Goal: Task Accomplishment & Management: Manage account settings

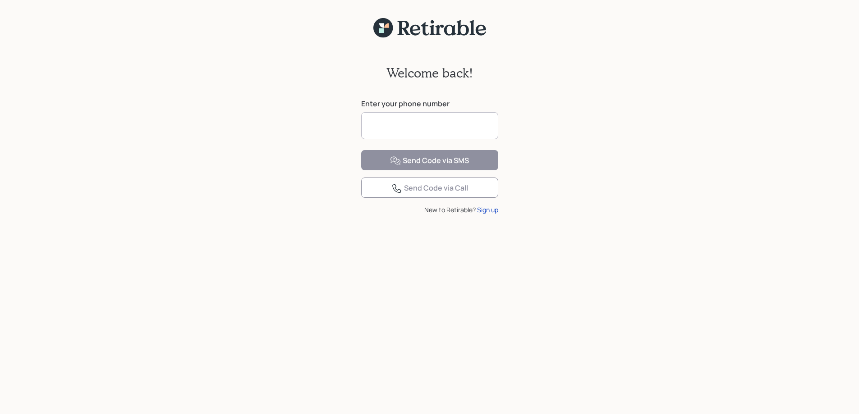
drag, startPoint x: 383, startPoint y: 121, endPoint x: 383, endPoint y: 126, distance: 5.0
click at [383, 122] on input at bounding box center [429, 125] width 137 height 27
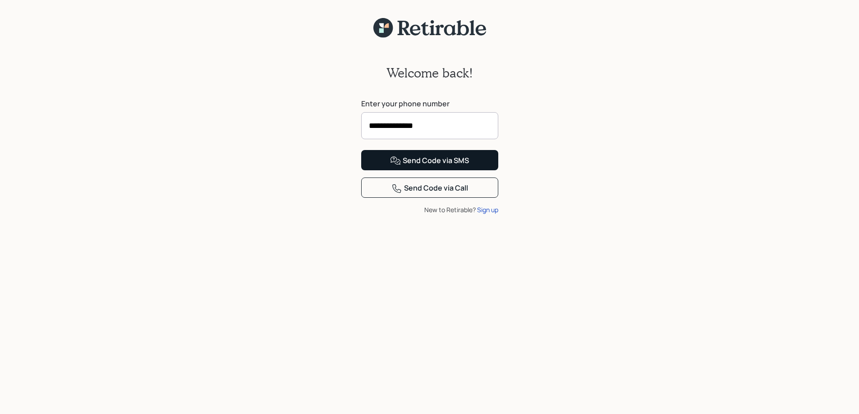
type input "**********"
click at [444, 166] on div "Send Code via SMS" at bounding box center [429, 161] width 79 height 11
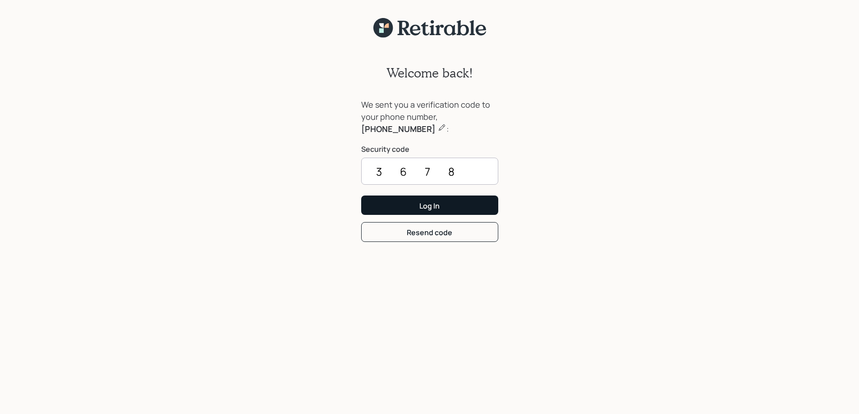
type input "3678"
click at [424, 205] on div "Log In" at bounding box center [429, 206] width 20 height 10
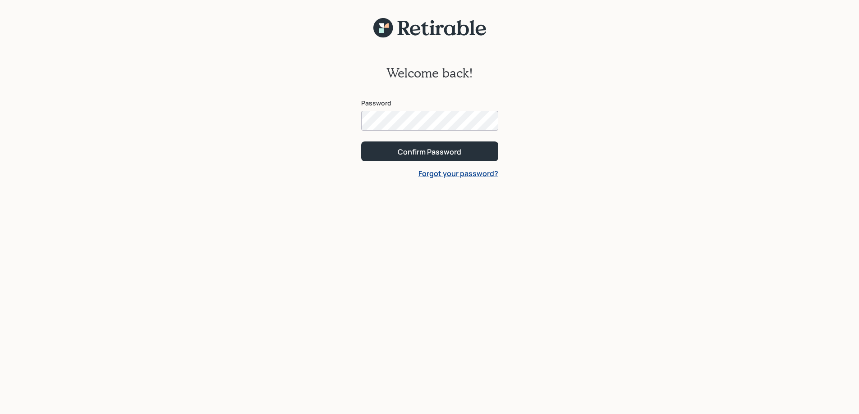
click at [461, 174] on link "Forgot your password?" at bounding box center [458, 174] width 80 height 10
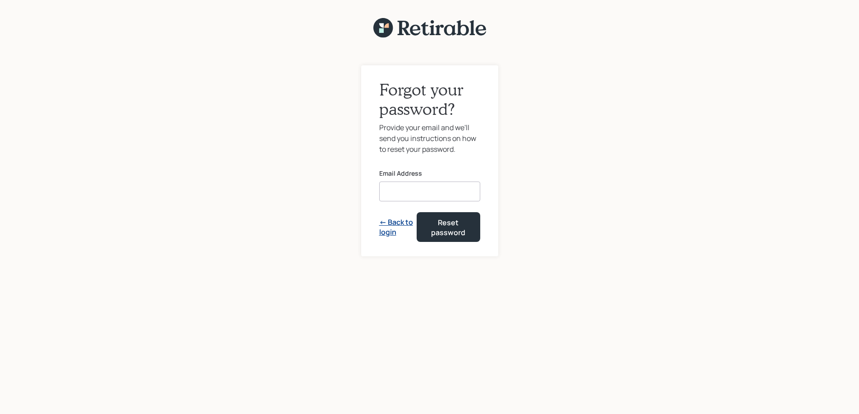
click at [399, 191] on input at bounding box center [429, 192] width 101 height 20
type input "[EMAIL_ADDRESS][DOMAIN_NAME]"
click at [448, 225] on div "Reset password" at bounding box center [448, 228] width 41 height 20
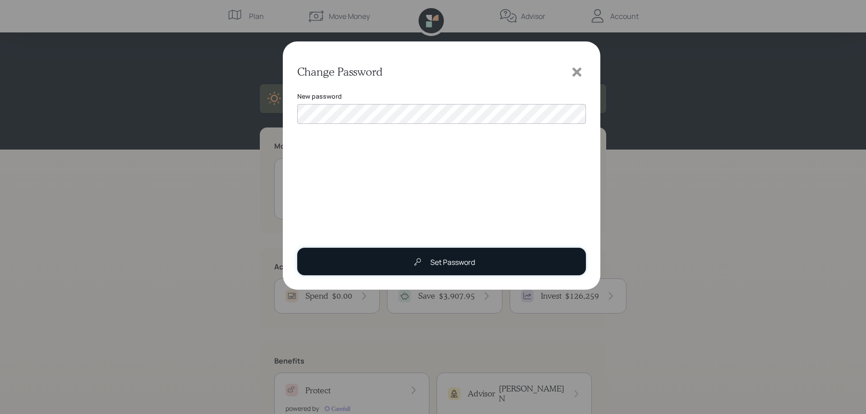
click at [448, 259] on div "Set Password" at bounding box center [452, 262] width 45 height 11
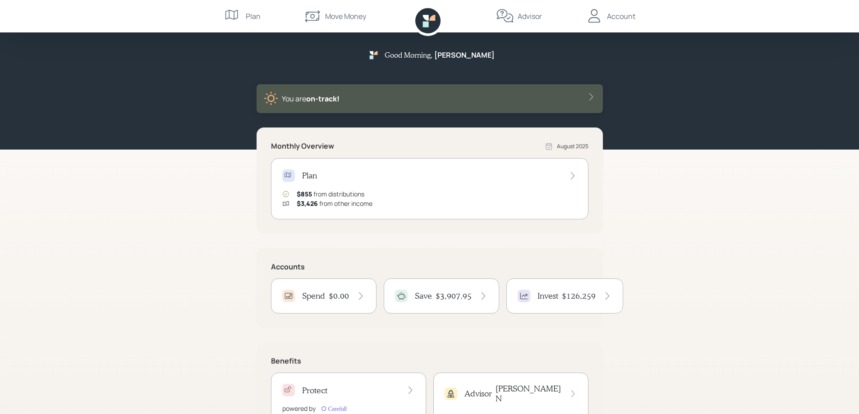
scroll to position [39, 0]
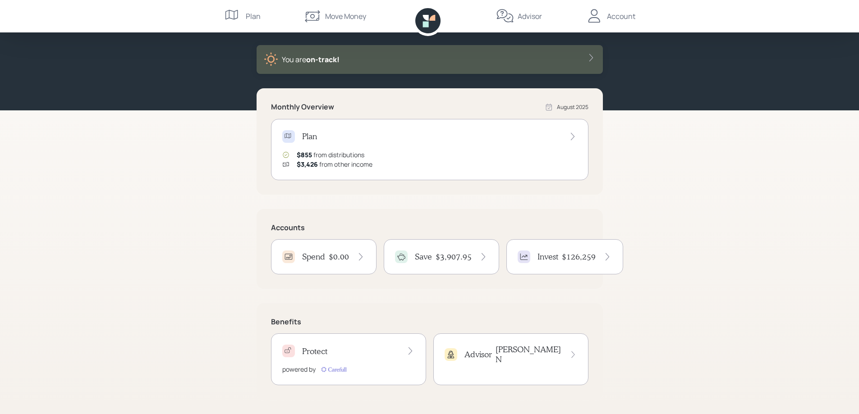
click at [322, 256] on h4 "Spend" at bounding box center [313, 257] width 23 height 10
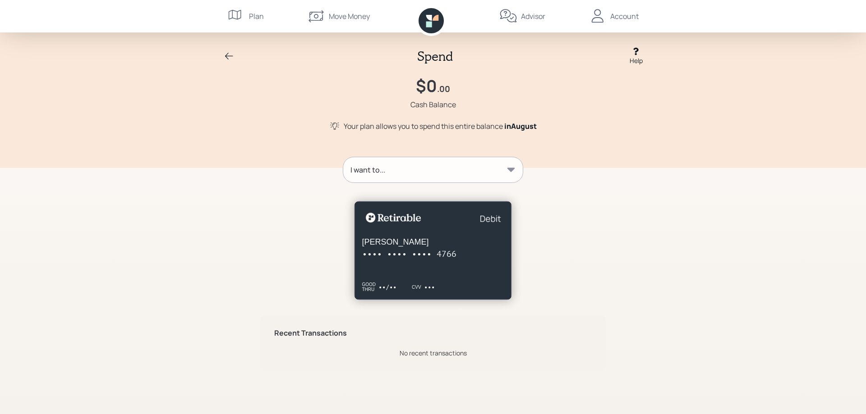
click at [514, 166] on icon at bounding box center [510, 169] width 9 height 9
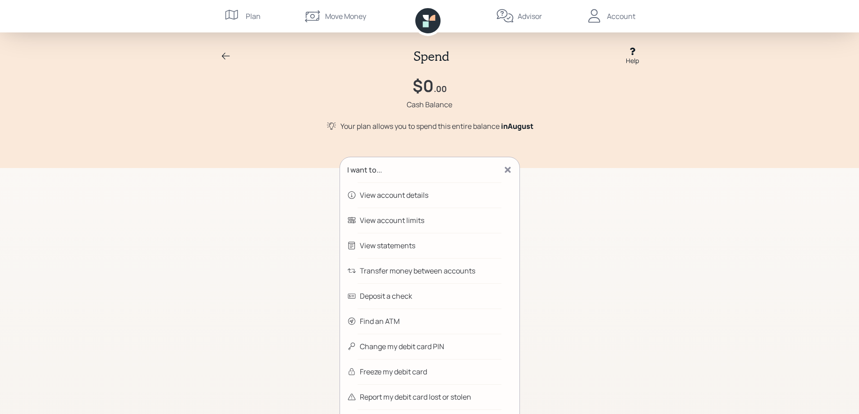
click at [385, 347] on div "Change my debit card PIN" at bounding box center [402, 346] width 84 height 11
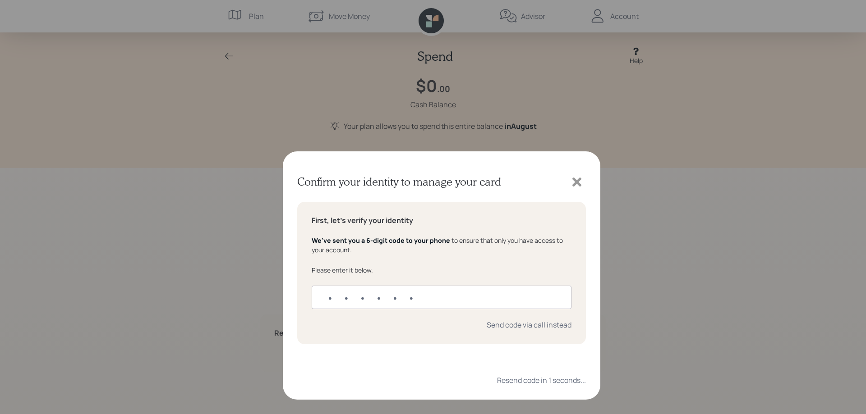
click at [326, 186] on input "text" at bounding box center [442, 187] width 260 height 23
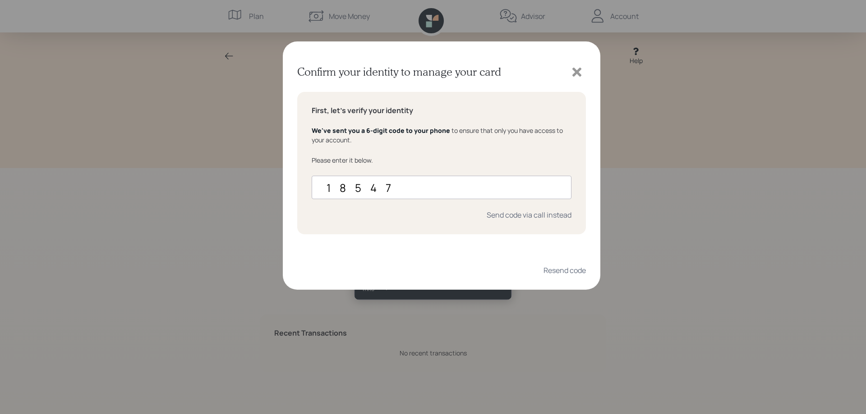
type input "185478"
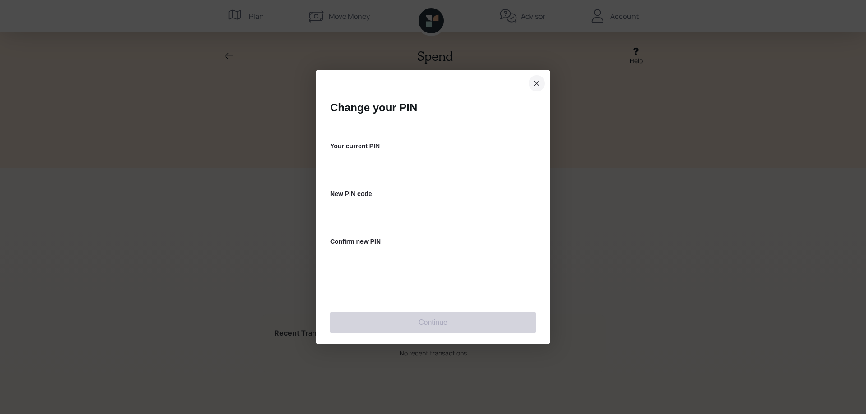
click at [537, 80] on icon "close dialog" at bounding box center [536, 83] width 7 height 11
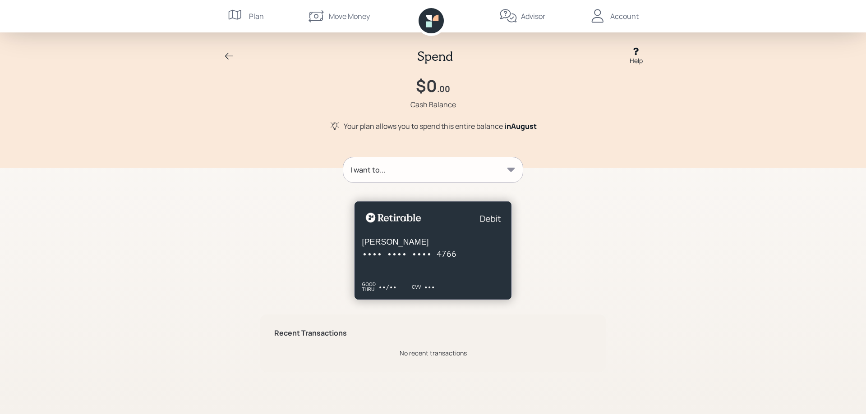
click at [512, 169] on icon at bounding box center [511, 170] width 8 height 4
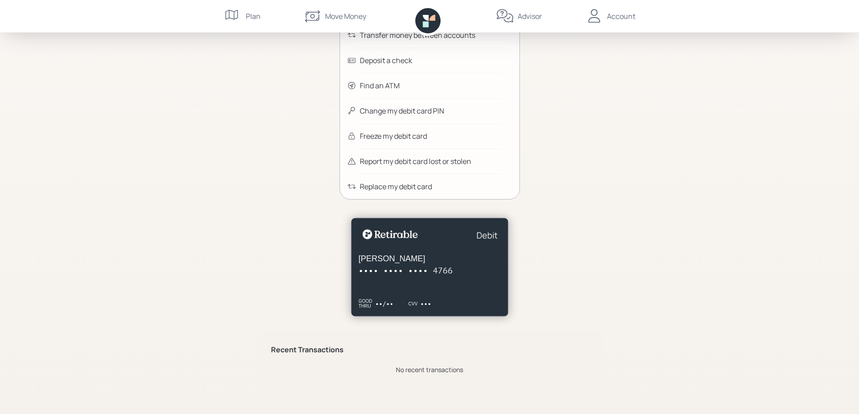
scroll to position [101, 0]
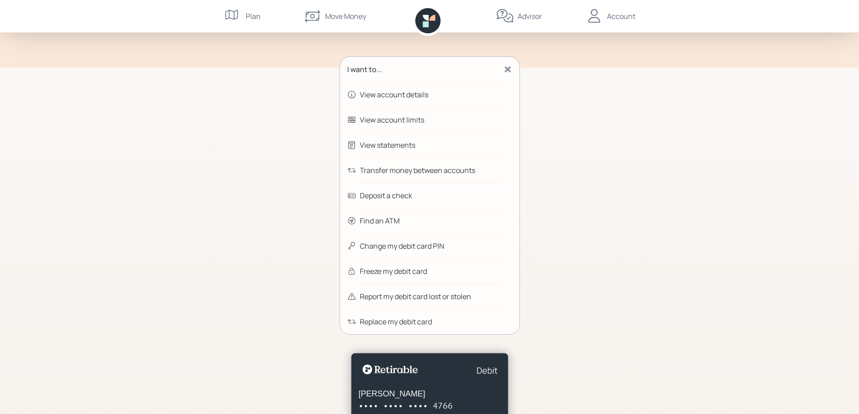
click at [415, 245] on div "Change my debit card PIN" at bounding box center [402, 246] width 84 height 11
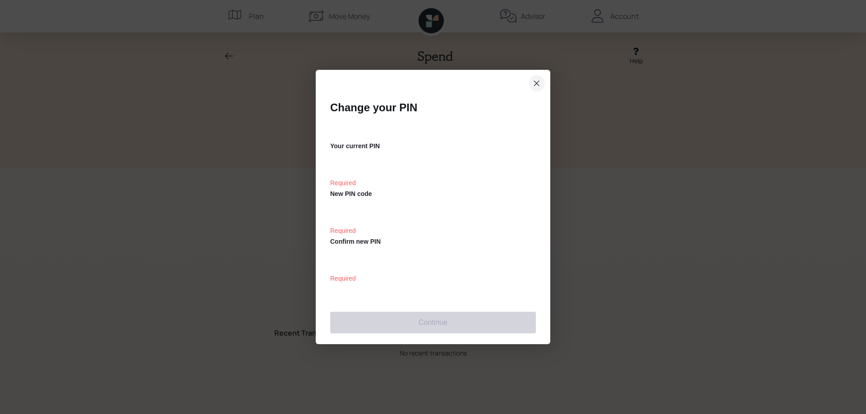
click at [533, 81] on icon "close dialog" at bounding box center [536, 83] width 7 height 11
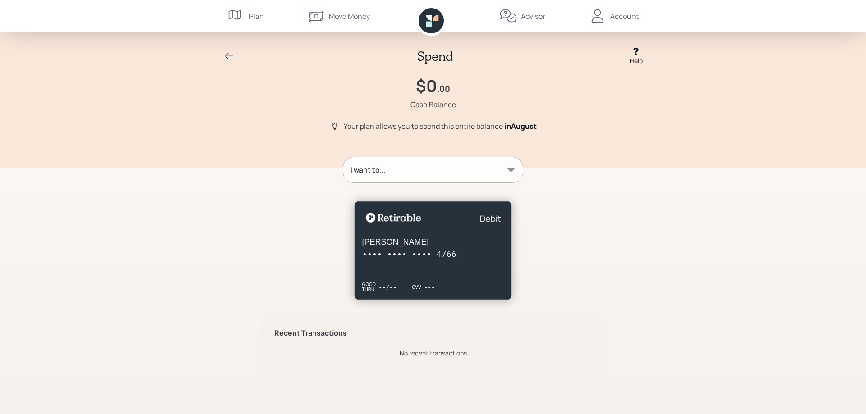
click at [636, 54] on icon at bounding box center [635, 52] width 5 height 8
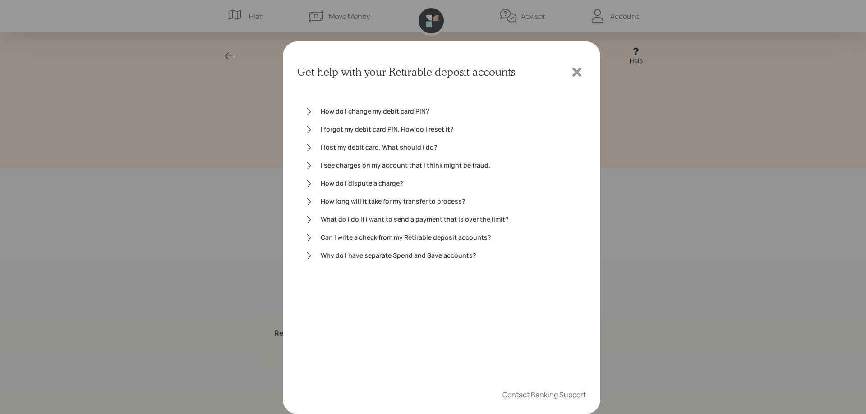
click at [398, 131] on div "I forgot my debit card PIN. How do I reset it?" at bounding box center [450, 129] width 258 height 11
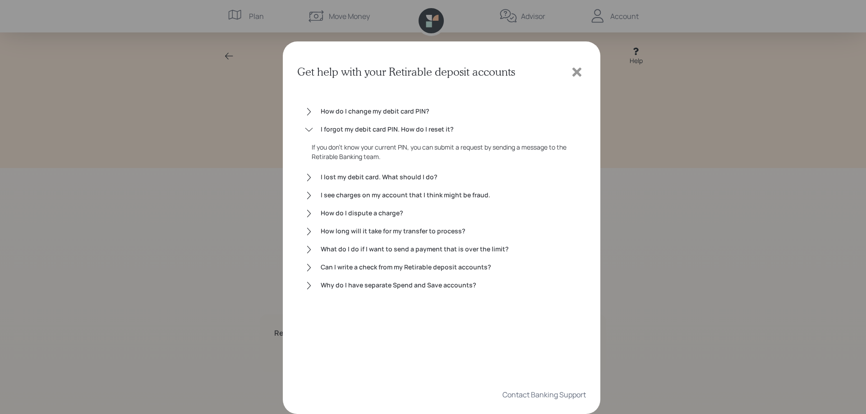
drag, startPoint x: 319, startPoint y: 129, endPoint x: 372, endPoint y: 139, distance: 53.8
click at [372, 139] on div "I forgot my debit card PIN. How do I reset it? If you don't know your current P…" at bounding box center [441, 144] width 274 height 41
drag, startPoint x: 387, startPoint y: 157, endPoint x: 312, endPoint y: 120, distance: 83.9
click at [312, 120] on div "How do I change my debit card PIN? I forgot my debit card PIN. How do I reset i…" at bounding box center [441, 232] width 289 height 280
copy div "If you don't know your current PIN, you can submit a request by sending a messa…"
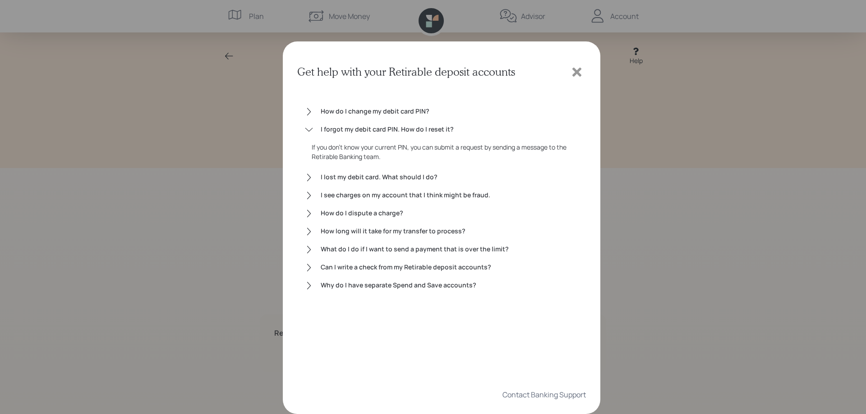
click at [703, 207] on div "Get help with your Retirable deposit accounts How do I change my debit card PIN…" at bounding box center [433, 207] width 866 height 414
click at [577, 73] on icon at bounding box center [576, 72] width 9 height 9
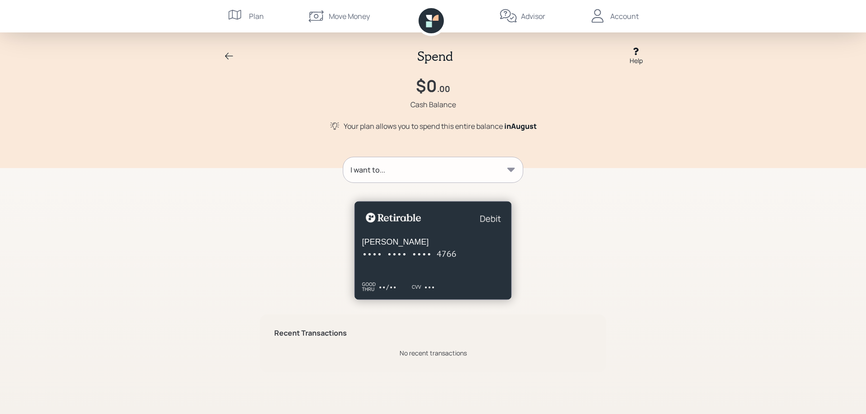
click at [628, 16] on div "Account" at bounding box center [624, 16] width 28 height 11
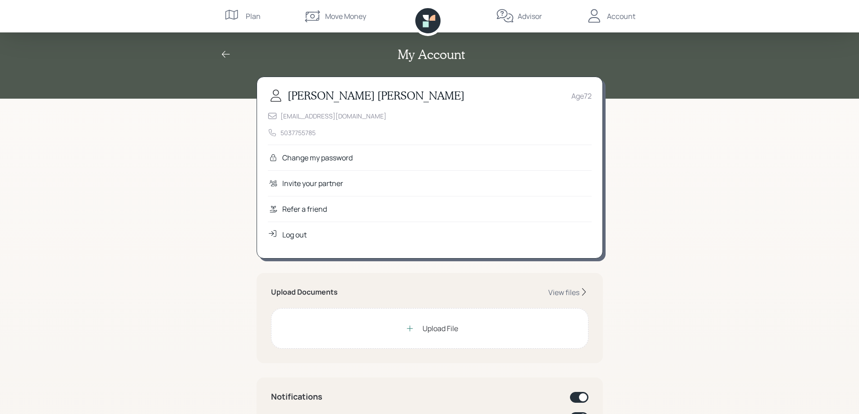
click at [345, 14] on div "Move Money" at bounding box center [345, 16] width 41 height 11
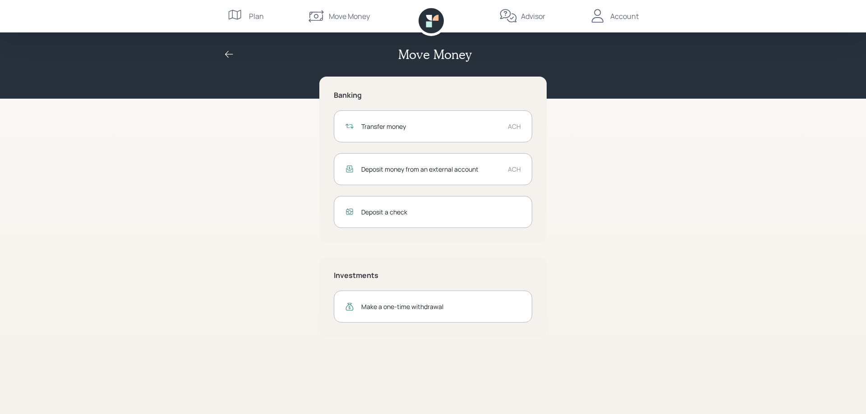
click at [627, 15] on div "Account" at bounding box center [624, 16] width 28 height 11
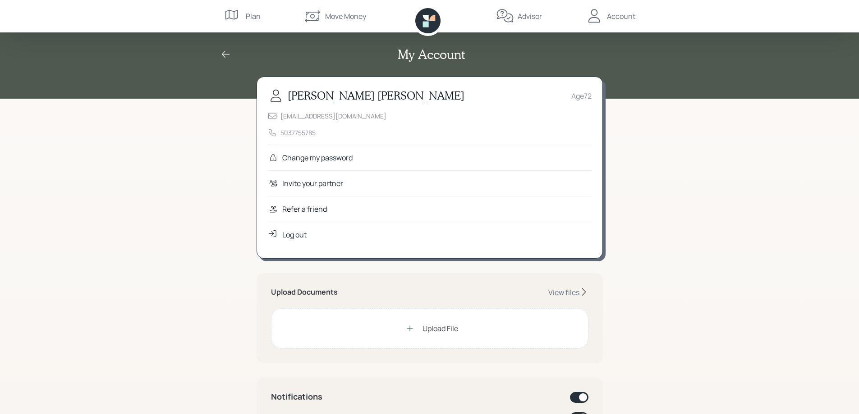
click at [428, 17] on icon at bounding box center [426, 18] width 6 height 6
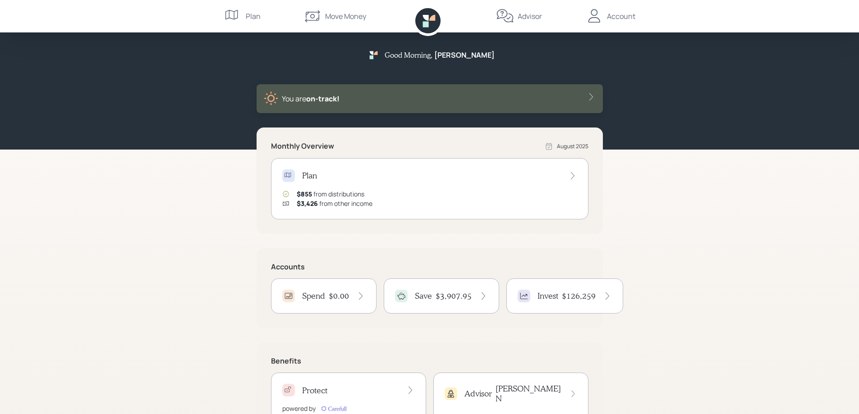
click at [574, 175] on icon at bounding box center [572, 175] width 9 height 9
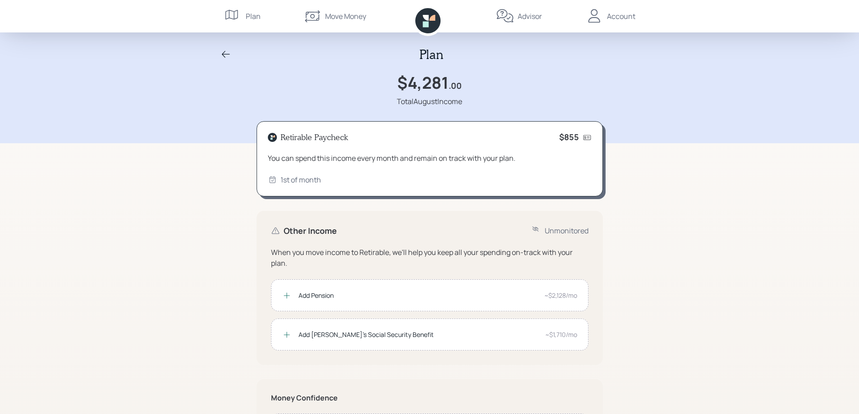
click at [618, 16] on div "Account" at bounding box center [621, 16] width 28 height 11
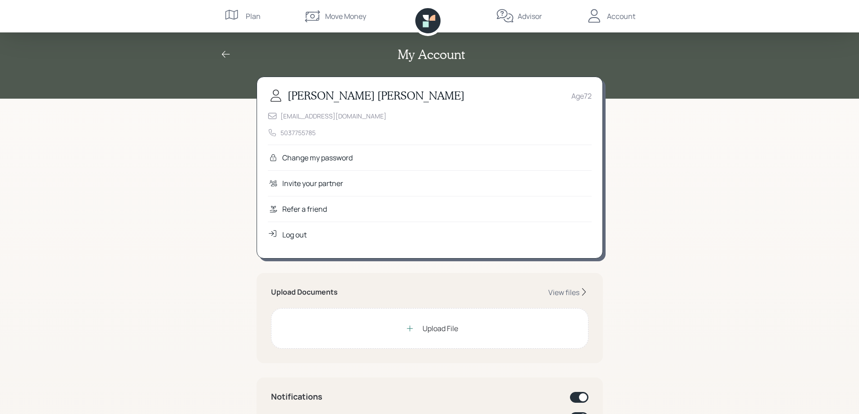
click at [297, 233] on div "Log out" at bounding box center [294, 235] width 24 height 11
